Goal: Navigation & Orientation: Find specific page/section

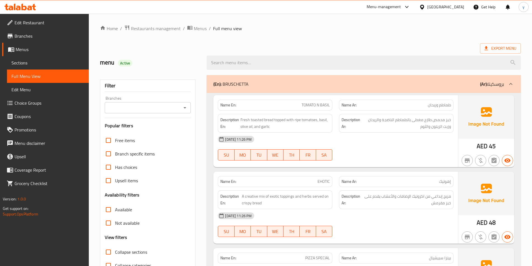
click at [425, 7] on icon at bounding box center [422, 7] width 6 height 6
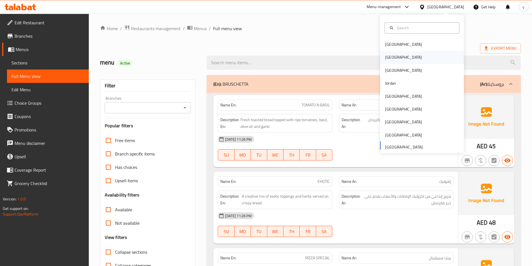
click at [390, 54] on div "[GEOGRAPHIC_DATA]" at bounding box center [403, 57] width 46 height 13
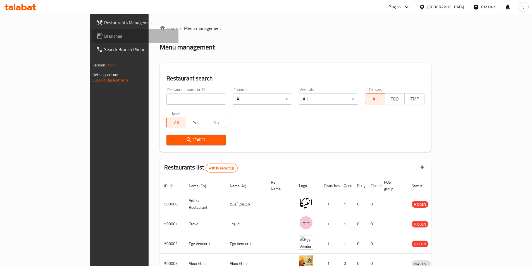
click at [104, 35] on span "Branches" at bounding box center [139, 36] width 70 height 7
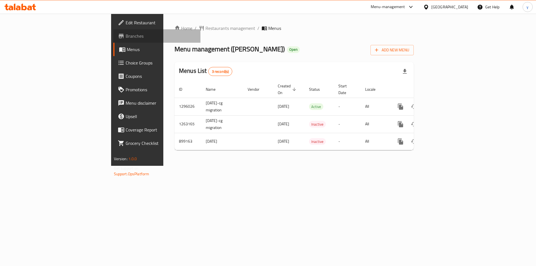
click at [126, 38] on span "Branches" at bounding box center [161, 36] width 71 height 7
